Goal: Task Accomplishment & Management: Manage account settings

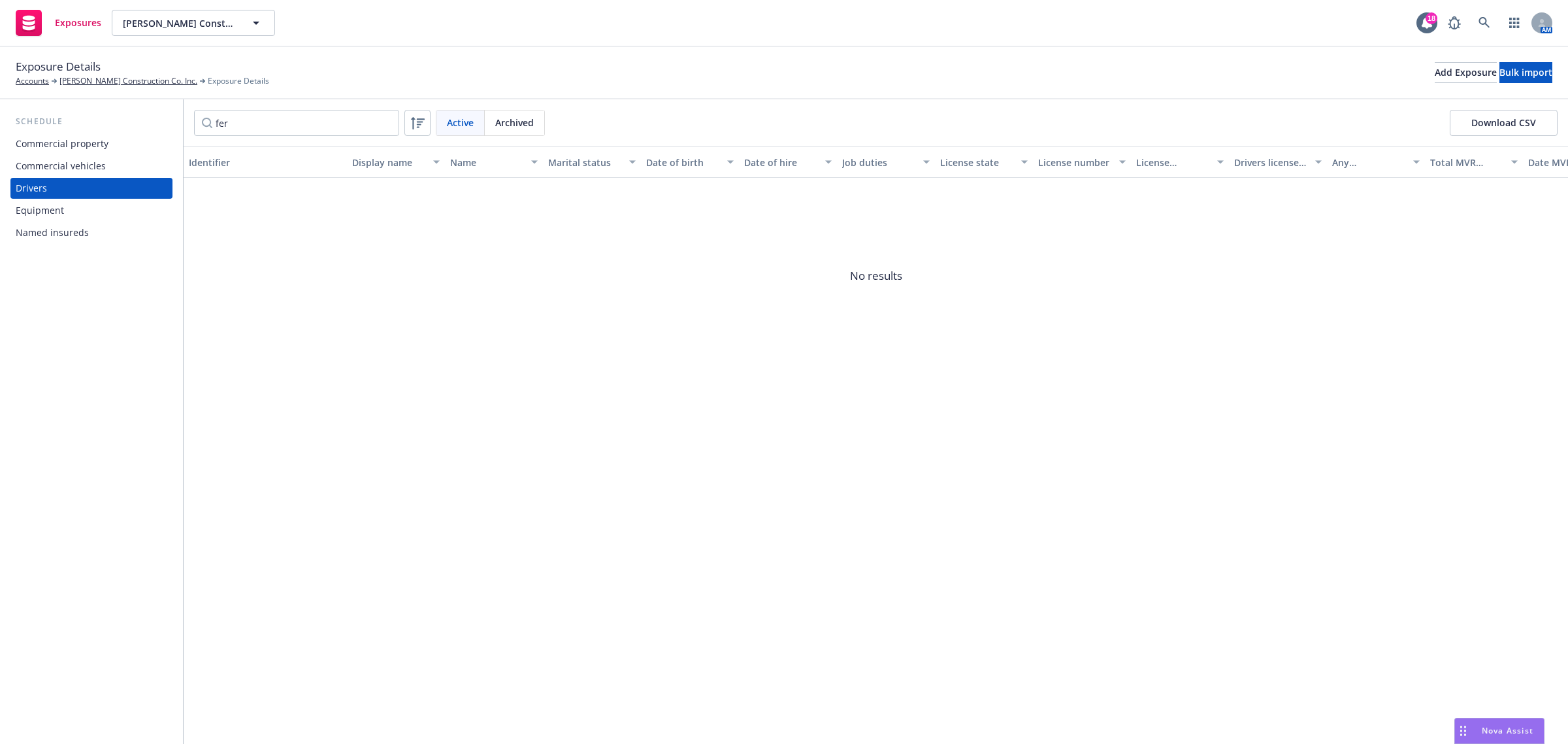
click at [390, 125] on input "fer" at bounding box center [297, 123] width 205 height 26
click at [384, 118] on input "fer" at bounding box center [297, 123] width 205 height 26
click at [389, 122] on input "fer" at bounding box center [297, 123] width 205 height 26
drag, startPoint x: 386, startPoint y: 122, endPoint x: 357, endPoint y: 125, distance: 29.2
click at [384, 122] on input "fer" at bounding box center [297, 123] width 205 height 26
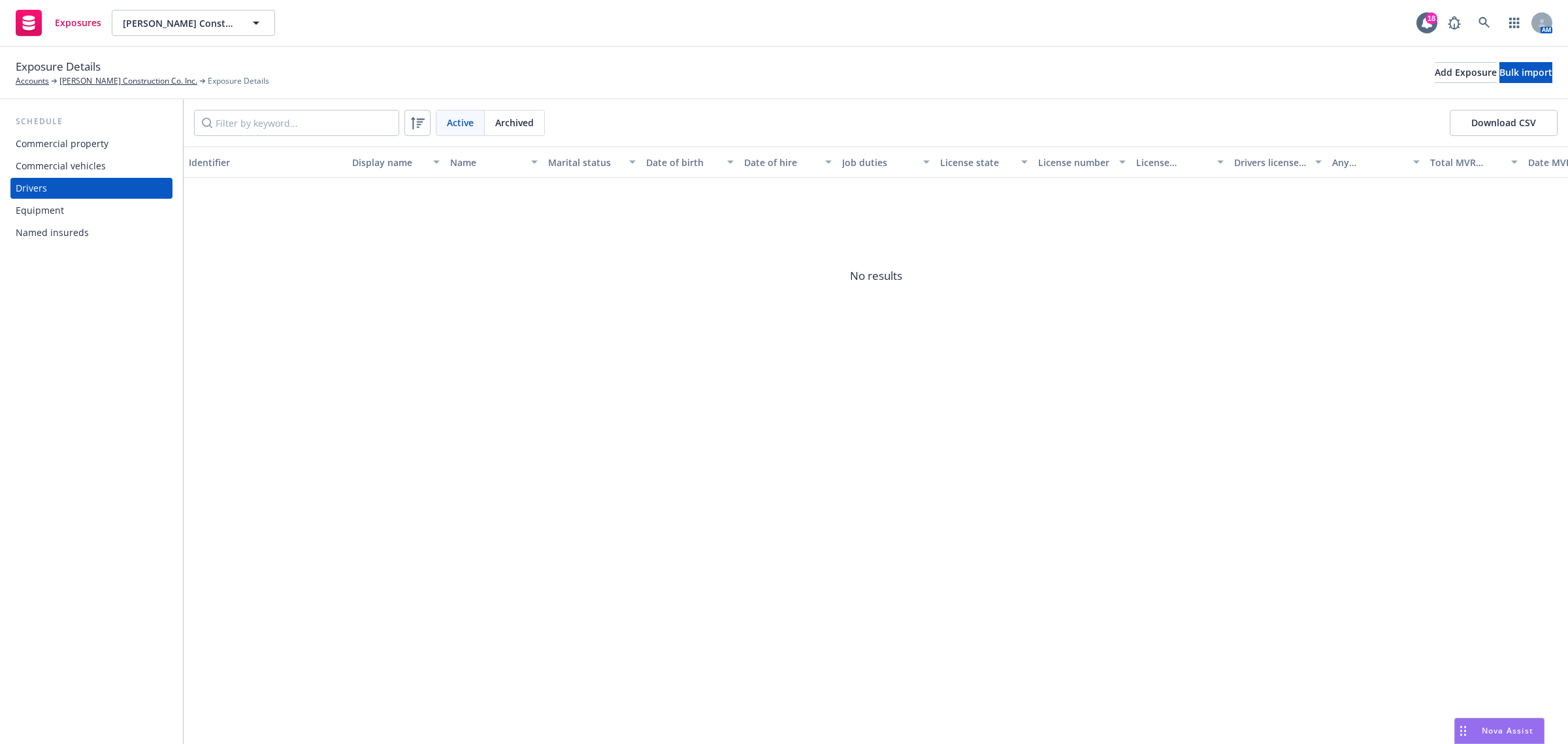
click at [355, 125] on input "Filter by keyword..." at bounding box center [297, 123] width 205 height 26
type input "ange"
click at [1040, 208] on span "W1733522" at bounding box center [1061, 204] width 45 height 12
click at [1055, 208] on span "W1733522" at bounding box center [1061, 204] width 45 height 12
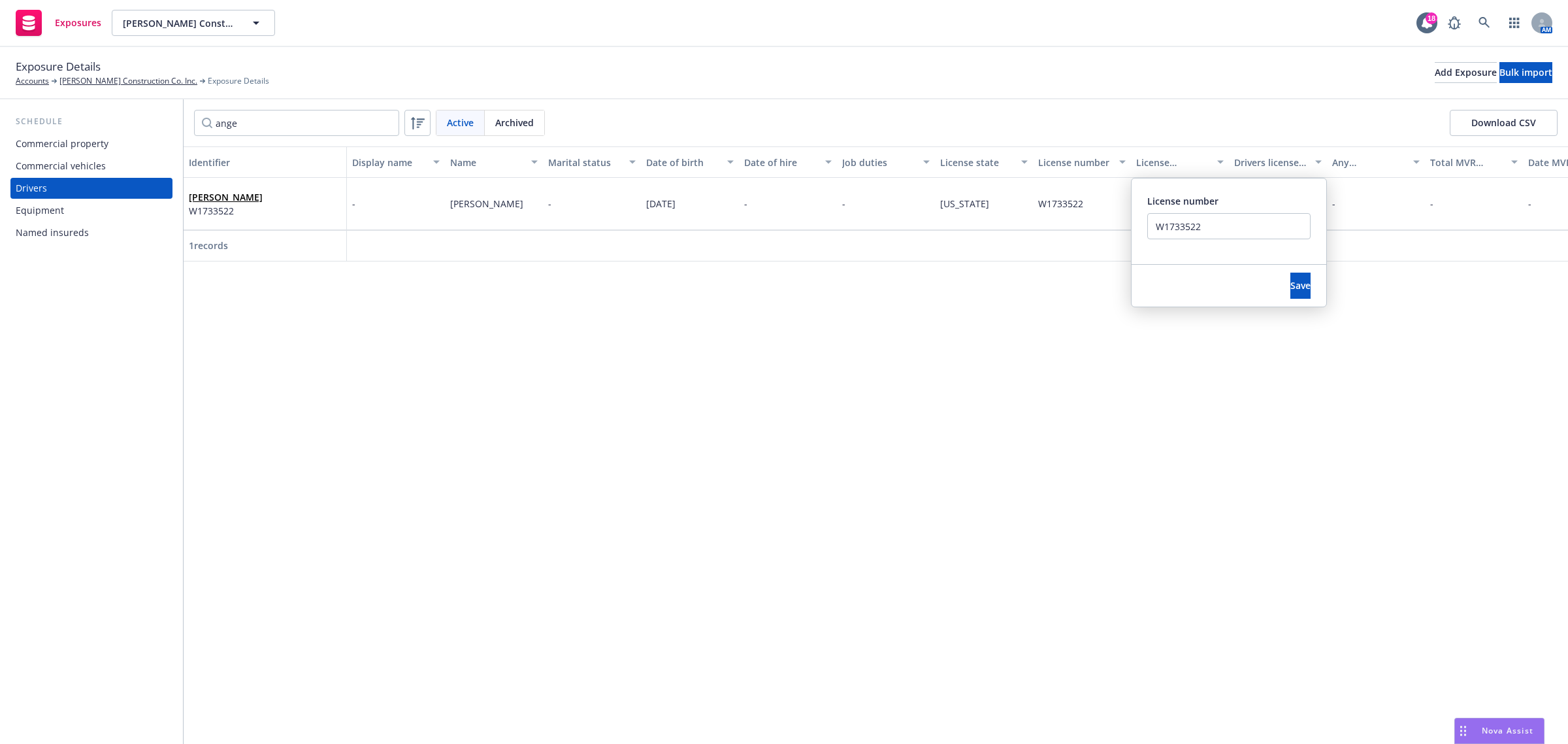
click at [1047, 354] on div "Identifier Display name Name Marital status Date of birth Date of hire Job duti…" at bounding box center [876, 445] width 1384 height 598
click at [1042, 389] on div "Identifier Display name Name Marital status Date of birth Date of hire Job duti…" at bounding box center [876, 445] width 1384 height 598
drag, startPoint x: 926, startPoint y: 354, endPoint x: 872, endPoint y: 327, distance: 60.4
click at [903, 344] on div "Identifier Display name Name Marital status Date of birth Date of hire Job duti…" at bounding box center [876, 445] width 1384 height 598
click at [521, 144] on div "ange Active Archived Download CSV" at bounding box center [876, 122] width 1384 height 47
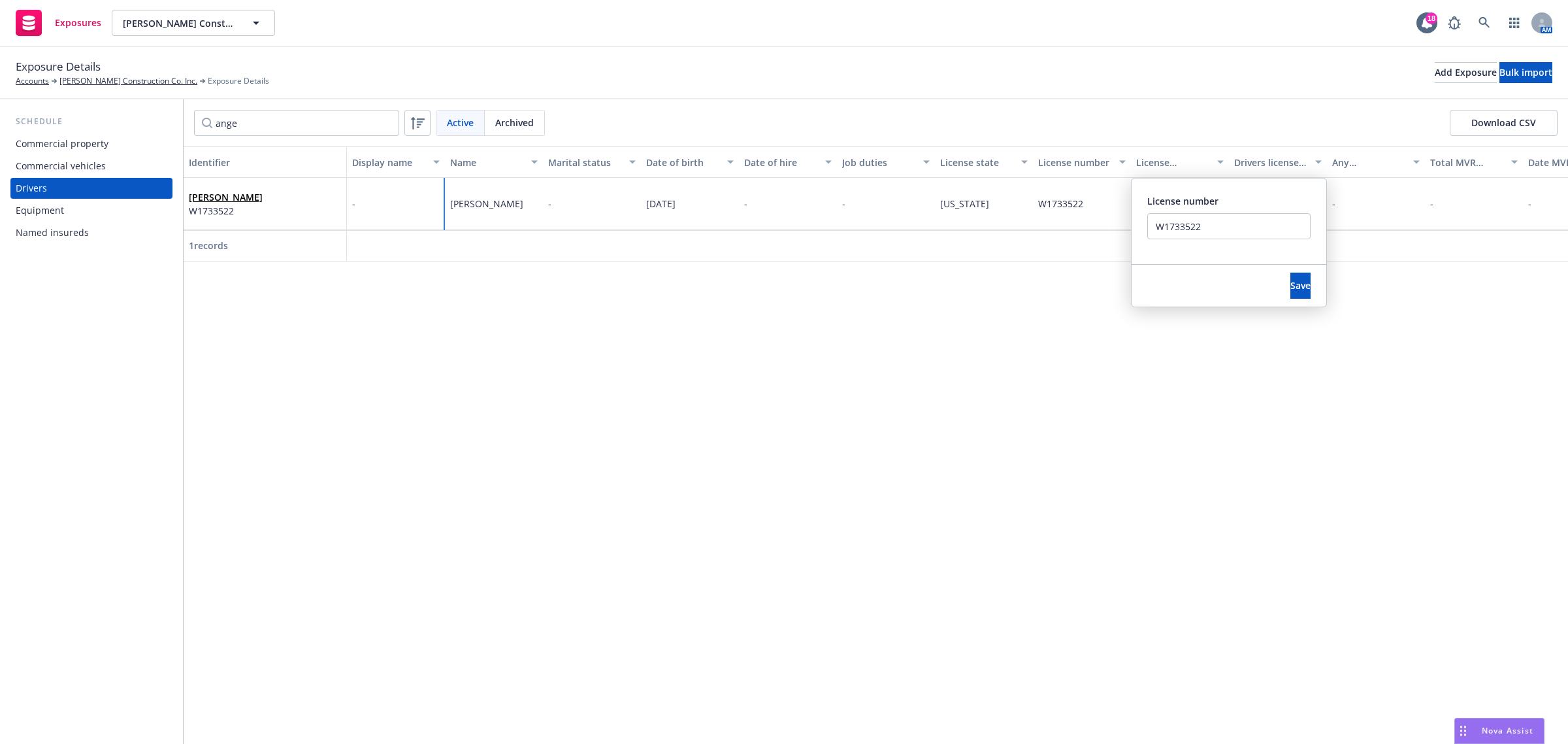
click at [529, 184] on div "[PERSON_NAME]" at bounding box center [494, 204] width 98 height 52
click at [1290, 283] on span "Save" at bounding box center [1300, 285] width 21 height 12
drag, startPoint x: 1039, startPoint y: 207, endPoint x: 1099, endPoint y: 202, distance: 60.2
click at [1099, 202] on div "W1733522" at bounding box center [1081, 204] width 98 height 52
copy span "W1733522"
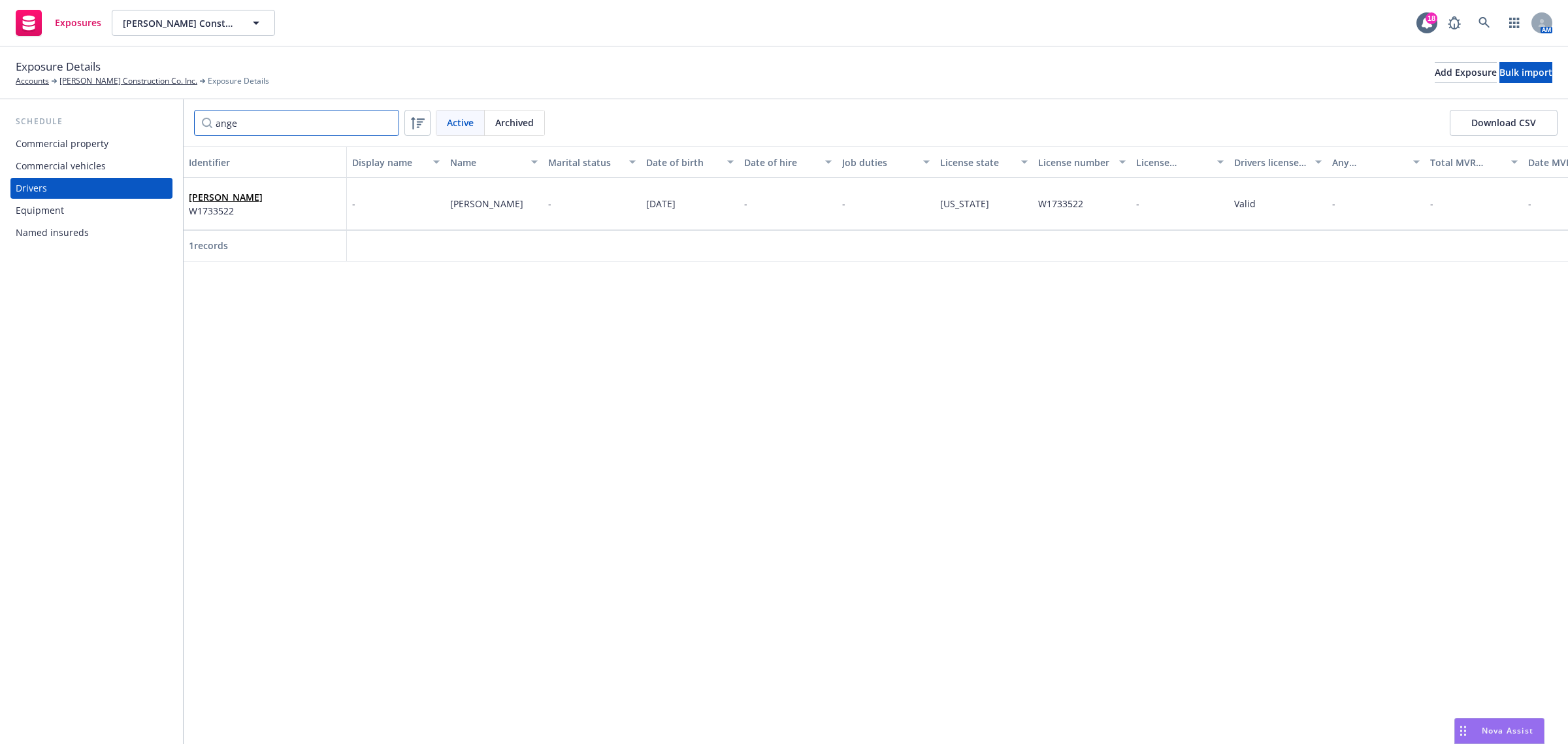
click at [389, 121] on input "ange" at bounding box center [297, 123] width 205 height 26
click at [383, 123] on input "ange" at bounding box center [297, 123] width 205 height 26
type input "oscar"
drag, startPoint x: 1038, startPoint y: 208, endPoint x: 1063, endPoint y: 207, distance: 25.0
click at [1059, 207] on span "D886022" at bounding box center [1057, 204] width 38 height 12
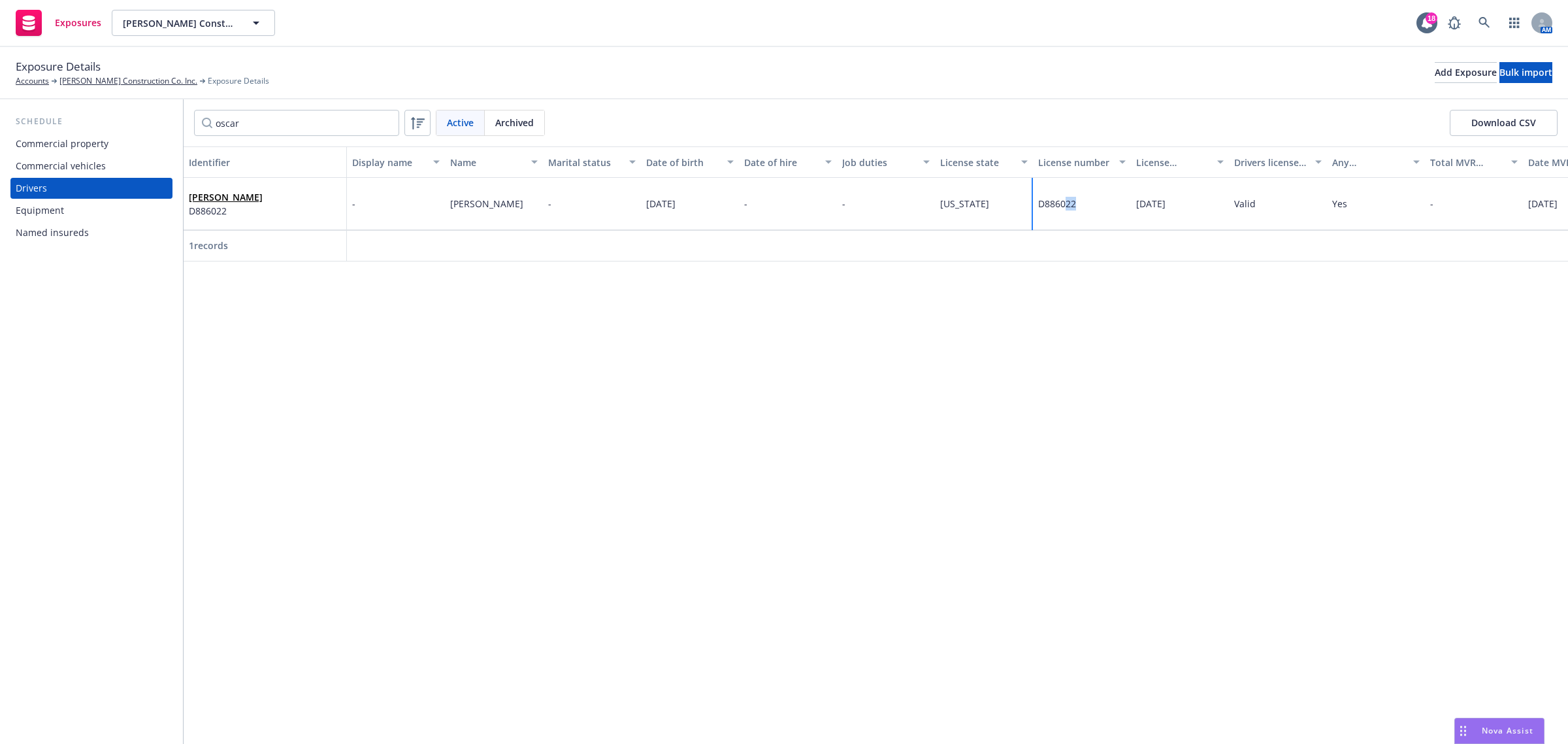
drag, startPoint x: 1063, startPoint y: 207, endPoint x: 1099, endPoint y: 207, distance: 36.0
click at [1099, 207] on div "D886022" at bounding box center [1081, 204] width 98 height 52
click at [1065, 209] on span "D886022" at bounding box center [1057, 204] width 38 height 12
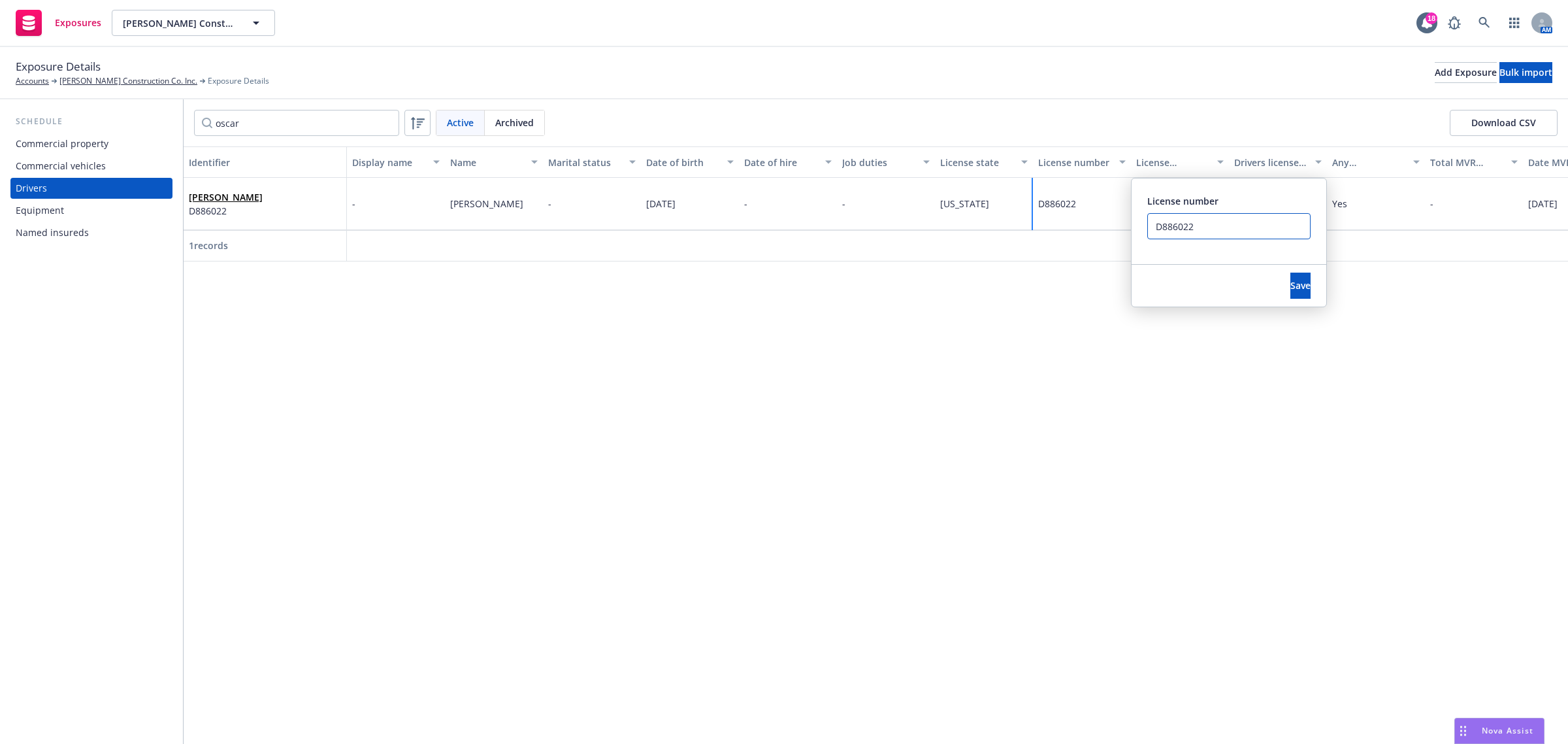
drag, startPoint x: 1192, startPoint y: 227, endPoint x: 1134, endPoint y: 227, distance: 58.0
click at [1134, 227] on div "License number D886022" at bounding box center [1228, 221] width 195 height 85
click at [1109, 507] on div "Identifier Display name Name Marital status Date of birth Date of hire Job duti…" at bounding box center [876, 445] width 1384 height 598
